Goal: Task Accomplishment & Management: Manage account settings

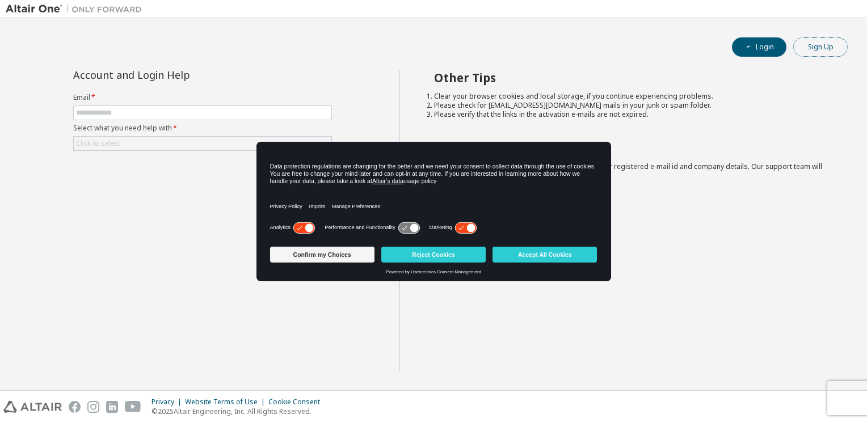
click at [800, 50] on button "Sign Up" at bounding box center [820, 46] width 54 height 19
click at [754, 42] on button "Login" at bounding box center [759, 46] width 54 height 19
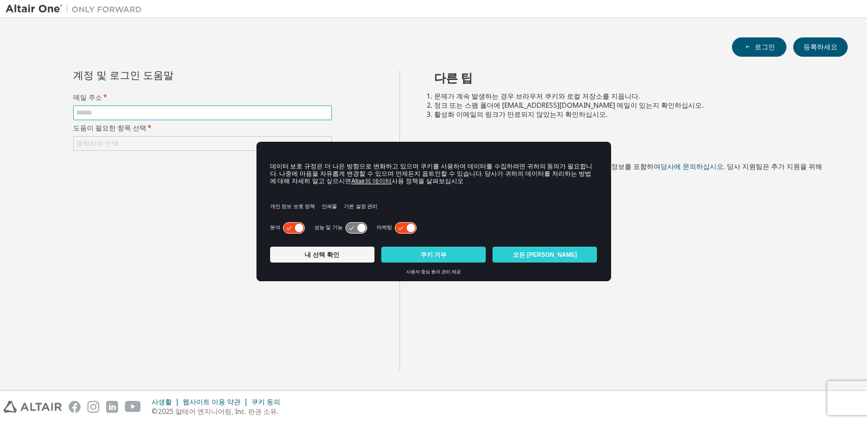
click at [233, 115] on input "text" at bounding box center [202, 112] width 253 height 9
type input "**********"
click at [159, 145] on div "클릭하여 선택" at bounding box center [203, 144] width 258 height 14
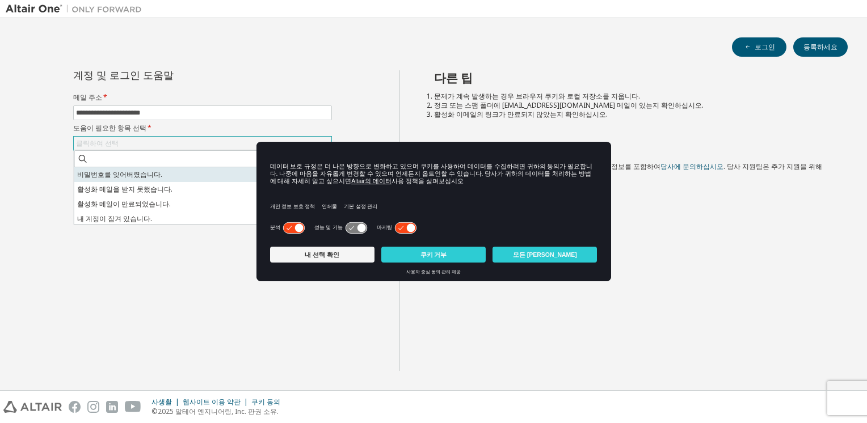
click at [141, 176] on li "비밀번호를 잊어버렸습니다." at bounding box center [201, 174] width 255 height 15
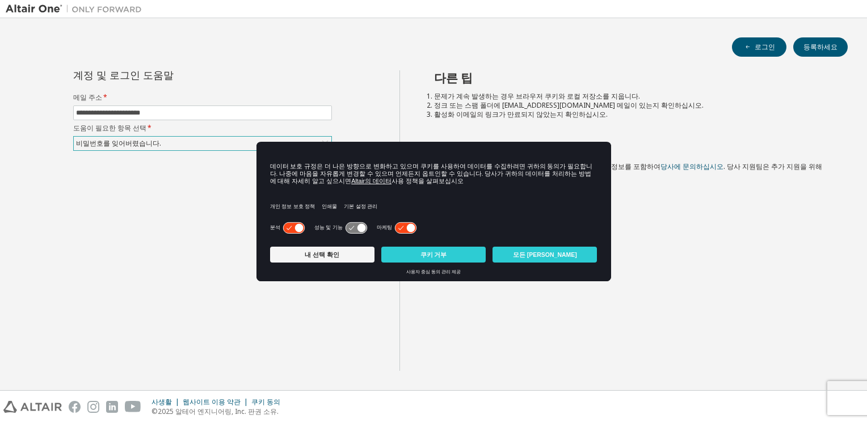
click at [395, 228] on icon at bounding box center [405, 227] width 21 height 11
click at [394, 222] on icon at bounding box center [405, 228] width 23 height 12
click at [332, 259] on button "Confirm my Choices" at bounding box center [322, 255] width 104 height 16
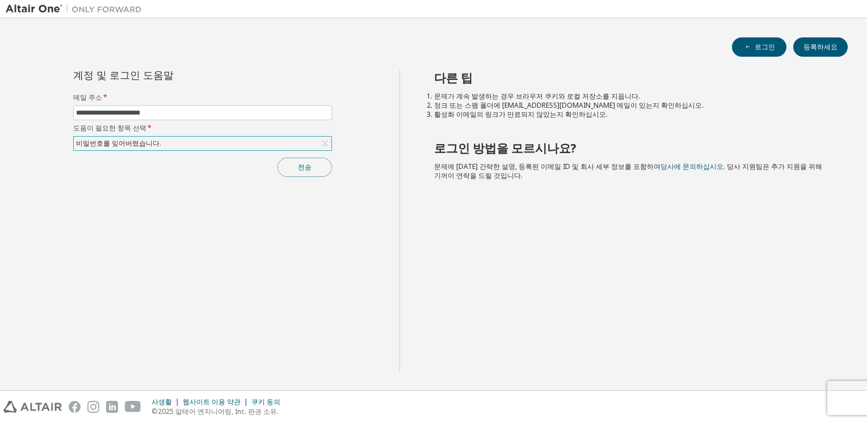
click at [302, 165] on button "전송" at bounding box center [304, 167] width 54 height 19
